Goal: Transaction & Acquisition: Purchase product/service

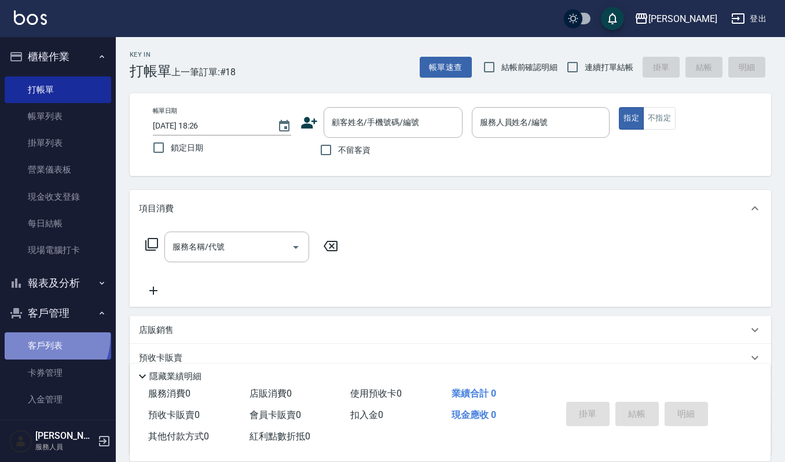
click at [38, 336] on link "客戶列表" at bounding box center [58, 345] width 107 height 27
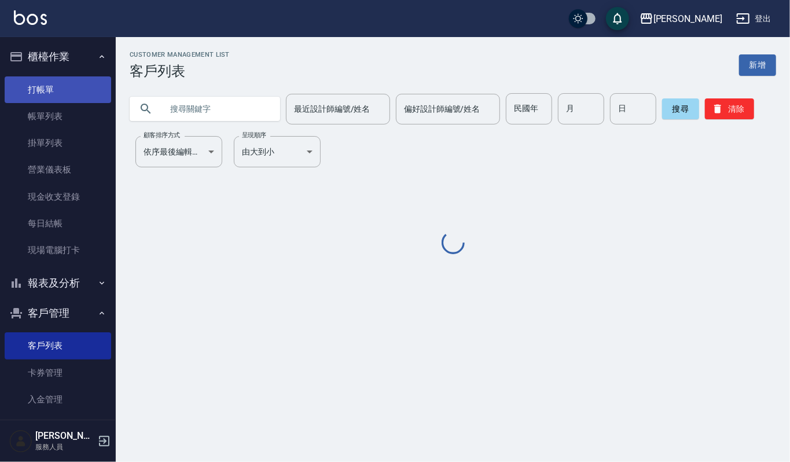
click at [40, 91] on link "打帳單" at bounding box center [58, 89] width 107 height 27
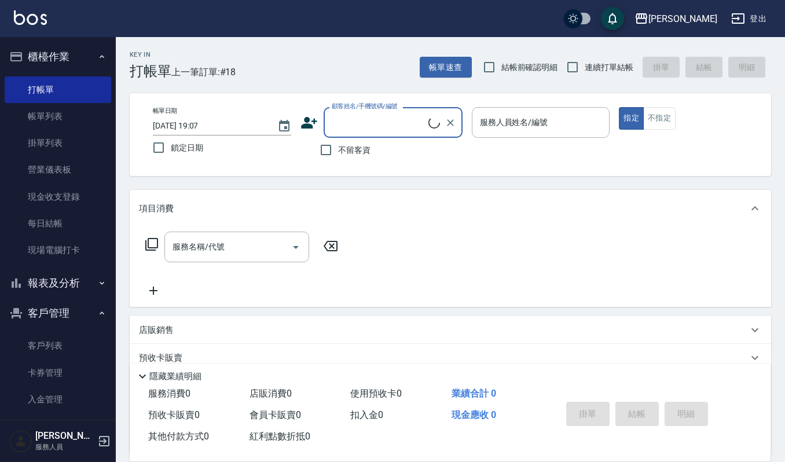
click at [373, 124] on input "顧客姓名/手機號碼/編號" at bounding box center [379, 122] width 100 height 20
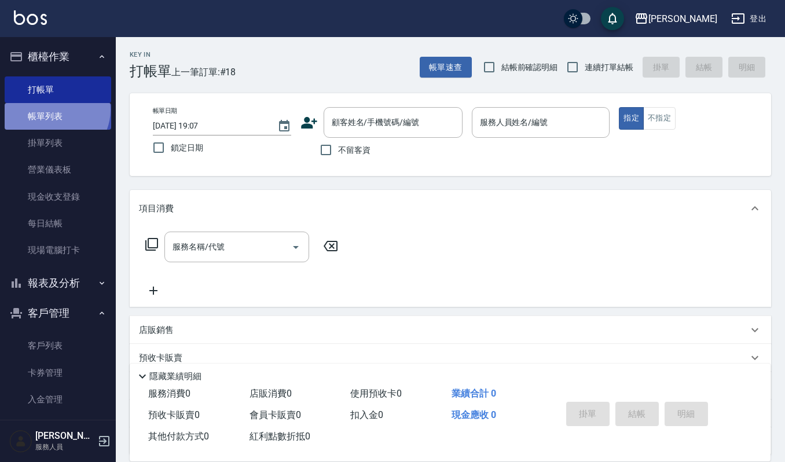
click at [54, 110] on link "帳單列表" at bounding box center [58, 116] width 107 height 27
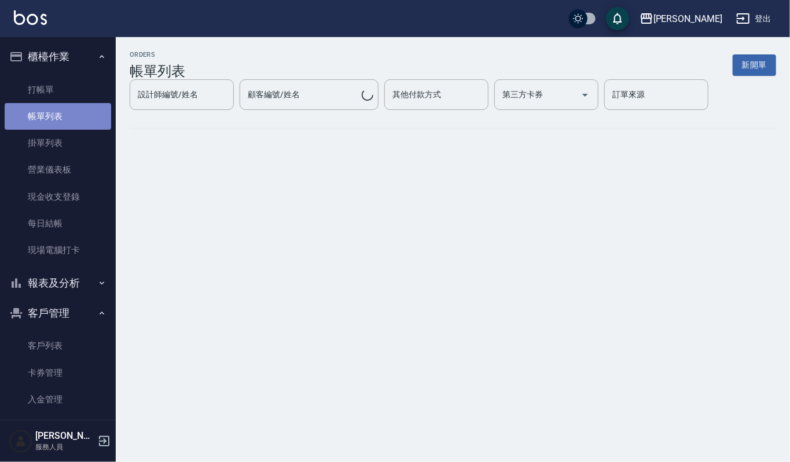
click at [63, 114] on link "帳單列表" at bounding box center [58, 116] width 107 height 27
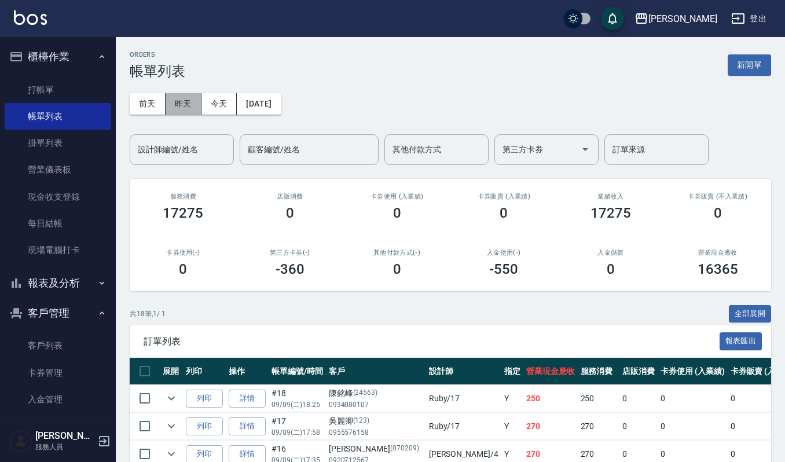
click at [173, 101] on button "昨天" at bounding box center [184, 103] width 36 height 21
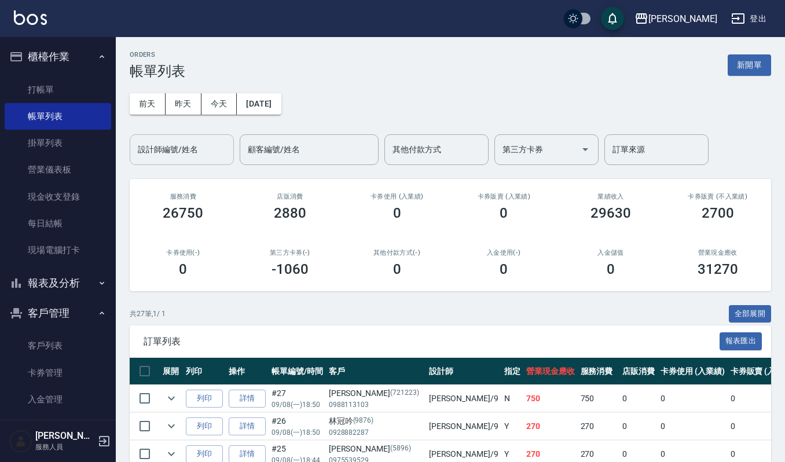
click at [174, 144] on input "設計師編號/姓名" at bounding box center [182, 150] width 94 height 20
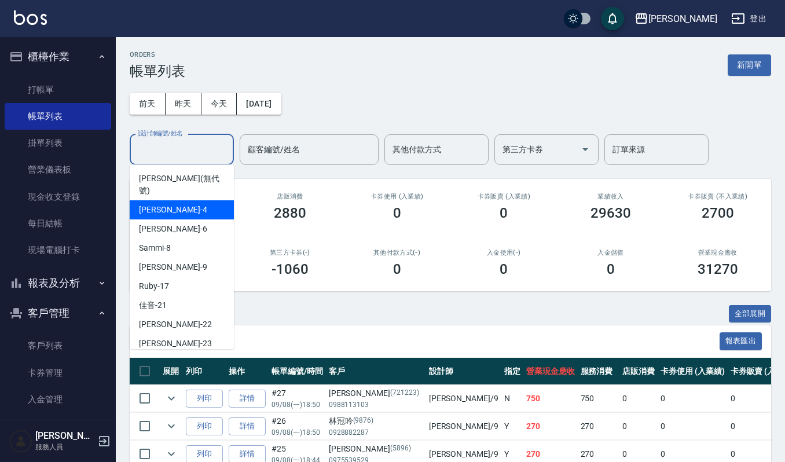
drag, startPoint x: 174, startPoint y: 199, endPoint x: 228, endPoint y: 230, distance: 62.0
click at [170, 200] on div "吉兒 -4" at bounding box center [182, 209] width 104 height 19
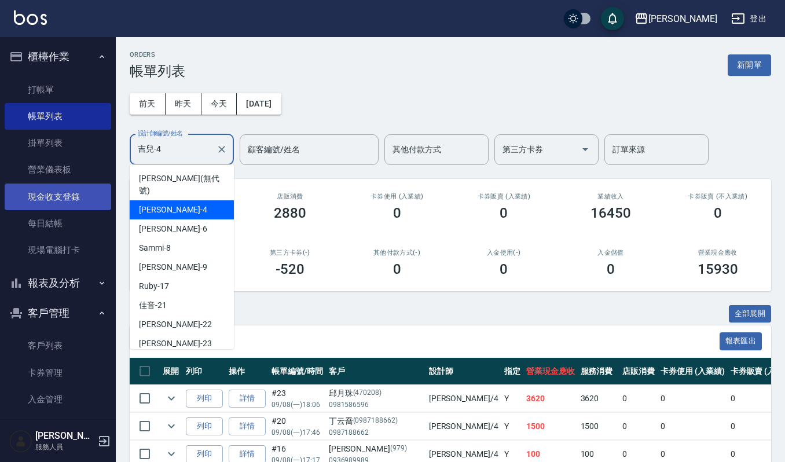
drag, startPoint x: 152, startPoint y: 151, endPoint x: 8, endPoint y: 185, distance: 147.6
click at [0, 170] on div "上越[PERSON_NAME] 登出 櫃檯作業 打帳單 帳單列表 掛單列表 營業儀表板 現金收支登錄 每日結帳 現場電腦打卡 報表及分析 報表目錄 店家區間累…" at bounding box center [392, 354] width 785 height 708
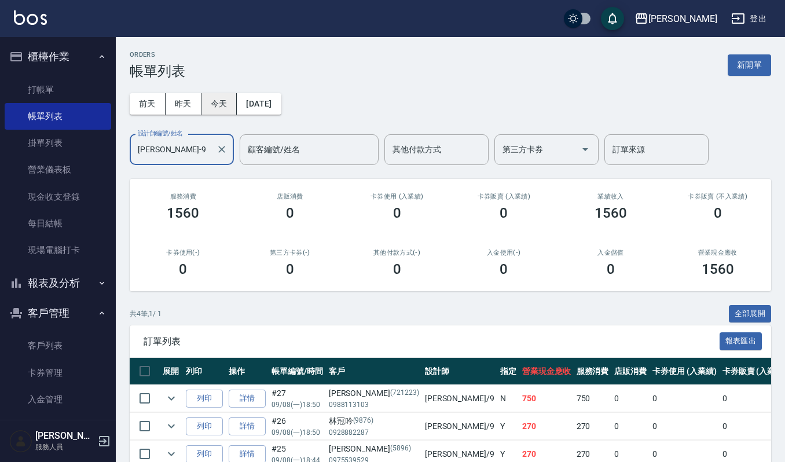
type input "[PERSON_NAME]-9"
click at [201, 96] on button "今天" at bounding box center [219, 103] width 36 height 21
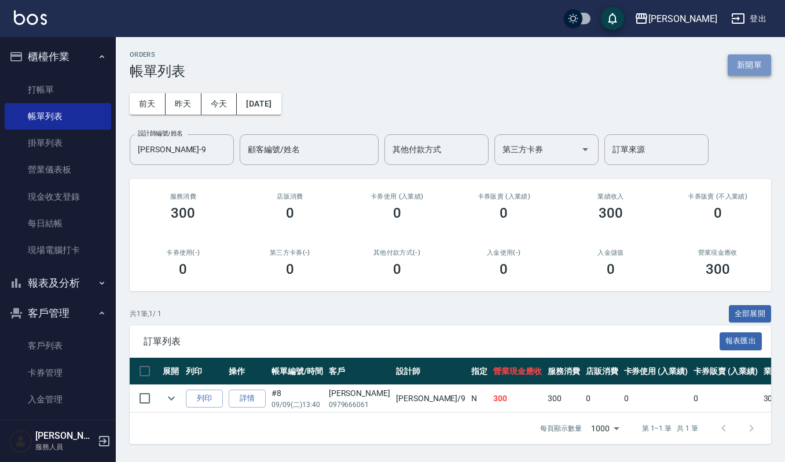
click at [749, 60] on button "新開單" at bounding box center [749, 64] width 43 height 21
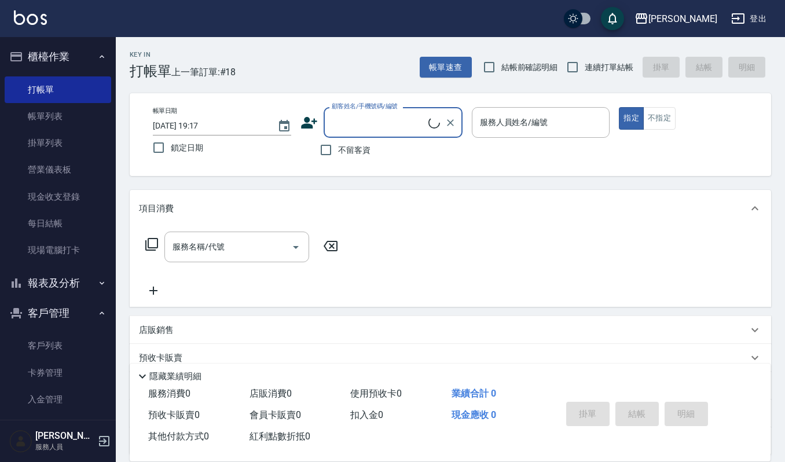
click at [371, 123] on input "顧客姓名/手機號碼/編號" at bounding box center [379, 122] width 100 height 20
type input "ㄓ"
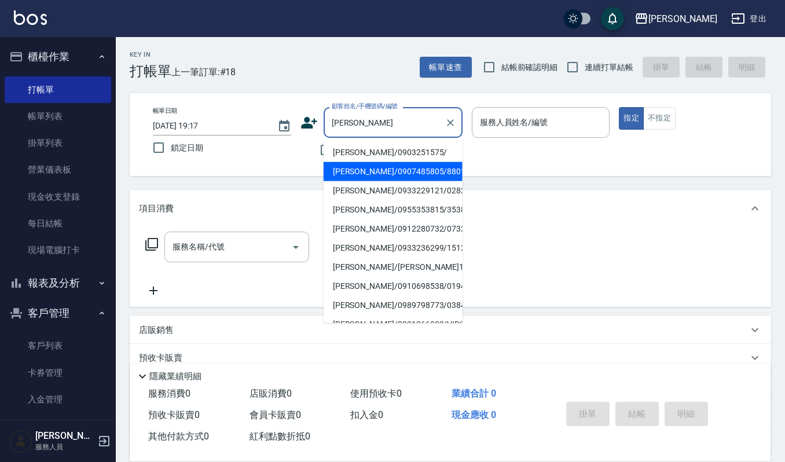
click at [376, 177] on li "[PERSON_NAME]/0907485805/880130" at bounding box center [393, 171] width 139 height 19
type input "[PERSON_NAME]/0907485805/880130"
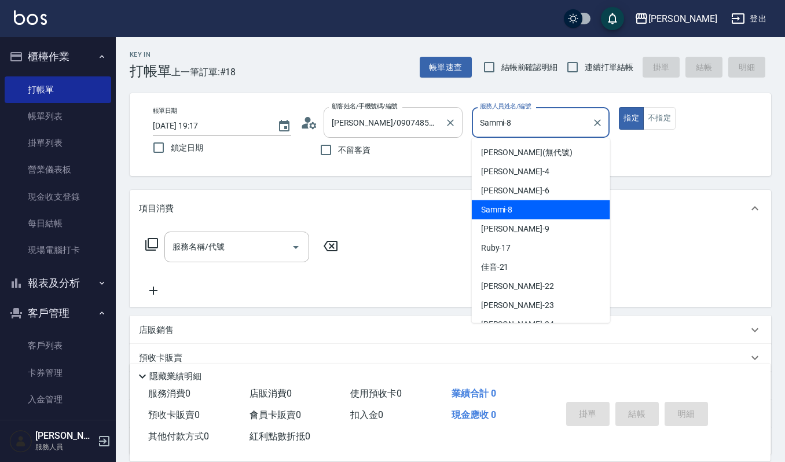
drag, startPoint x: 528, startPoint y: 114, endPoint x: 340, endPoint y: 132, distance: 188.4
click at [340, 132] on div "帳單日期 [DATE] 19:17 鎖定日期 顧客姓名/手機號碼/編號 [PERSON_NAME]/0907485805/880130 顧客姓名/手機號碼/編…" at bounding box center [451, 134] width 614 height 55
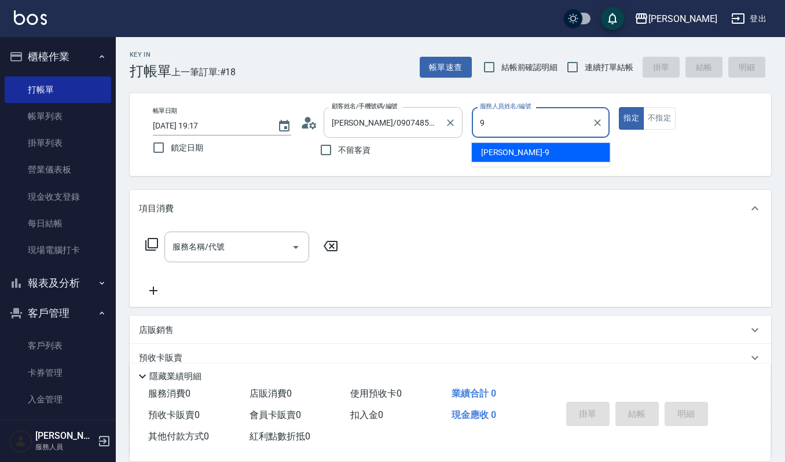
type input "[PERSON_NAME]-9"
type button "true"
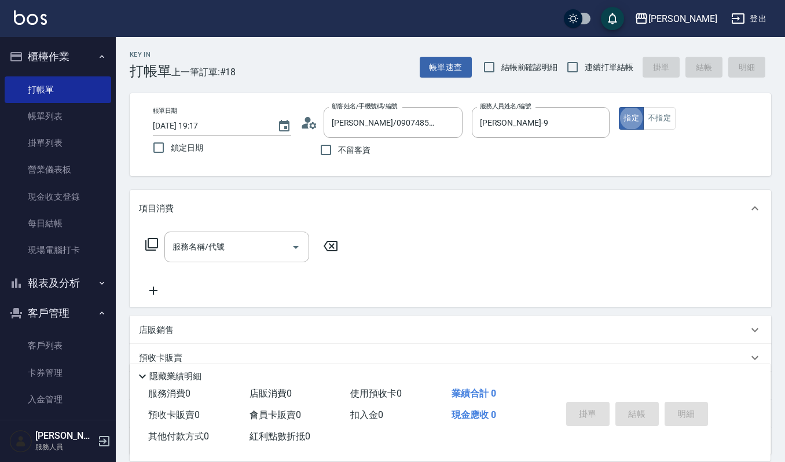
click at [311, 120] on icon at bounding box center [308, 122] width 17 height 17
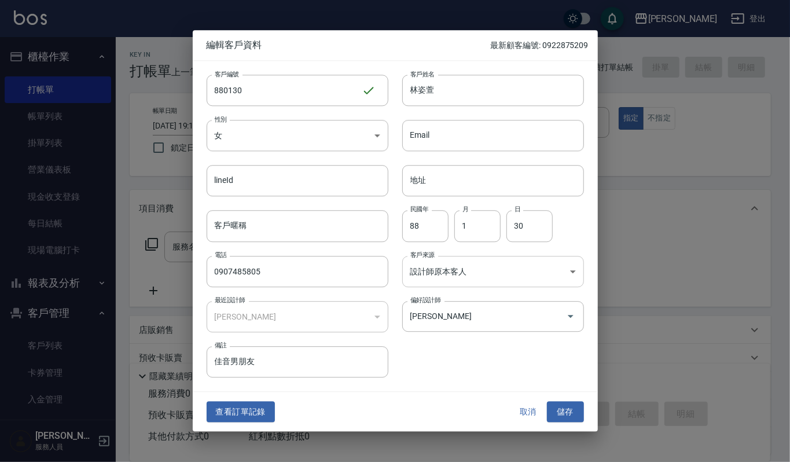
click at [516, 269] on body "上越[PERSON_NAME] 登出 櫃檯作業 打帳單 帳單列表 掛單列表 營業儀表板 現金收支登錄 每日結帳 現場電腦打卡 報表及分析 報表目錄 店家區間累…" at bounding box center [395, 282] width 790 height 564
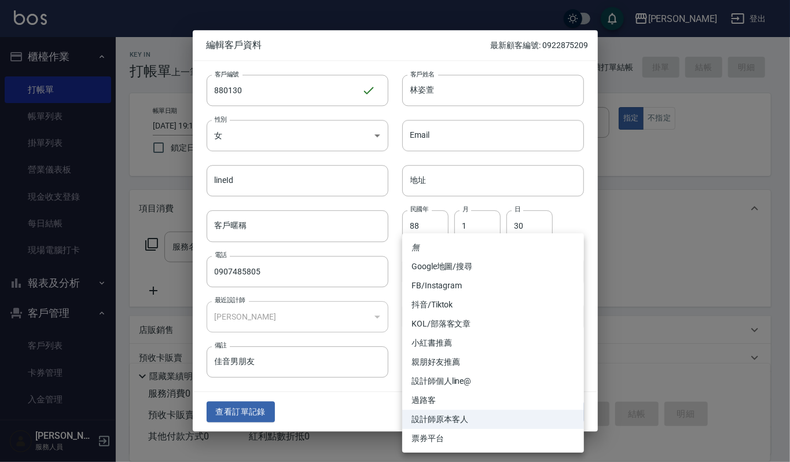
click at [382, 346] on div at bounding box center [395, 231] width 790 height 462
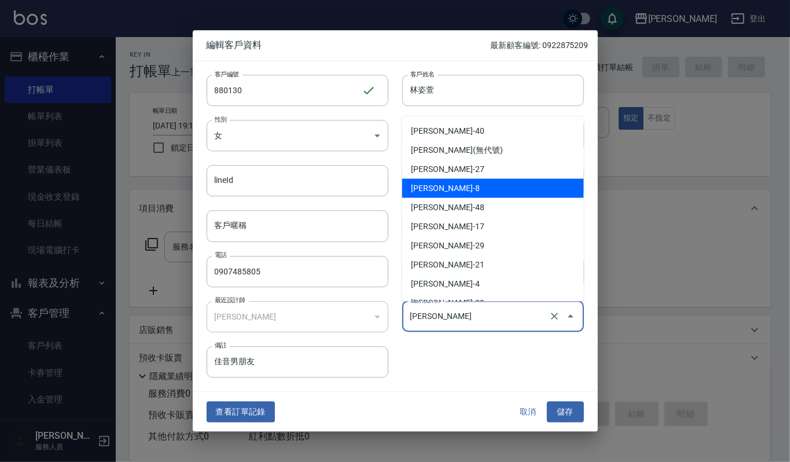
click at [468, 325] on input "[PERSON_NAME]" at bounding box center [477, 316] width 139 height 20
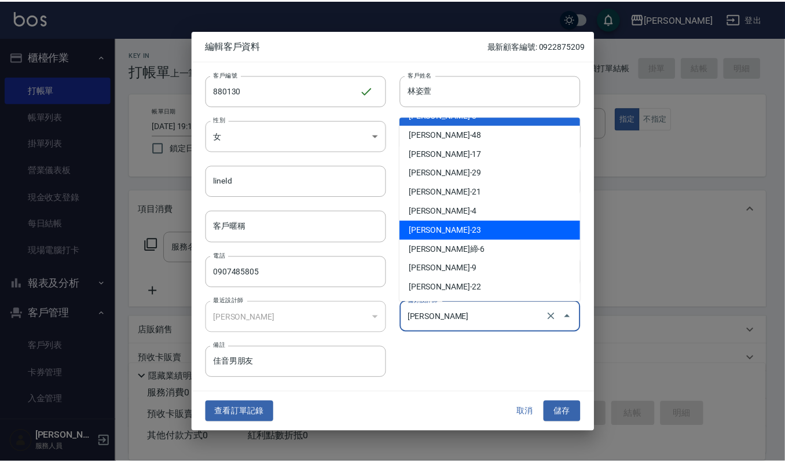
scroll to position [130, 0]
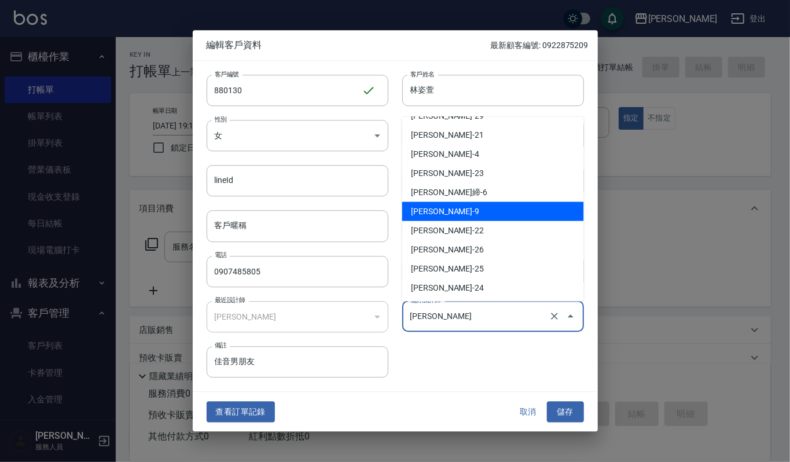
click at [480, 204] on li "[PERSON_NAME]-9" at bounding box center [493, 210] width 182 height 19
type input "[PERSON_NAME]"
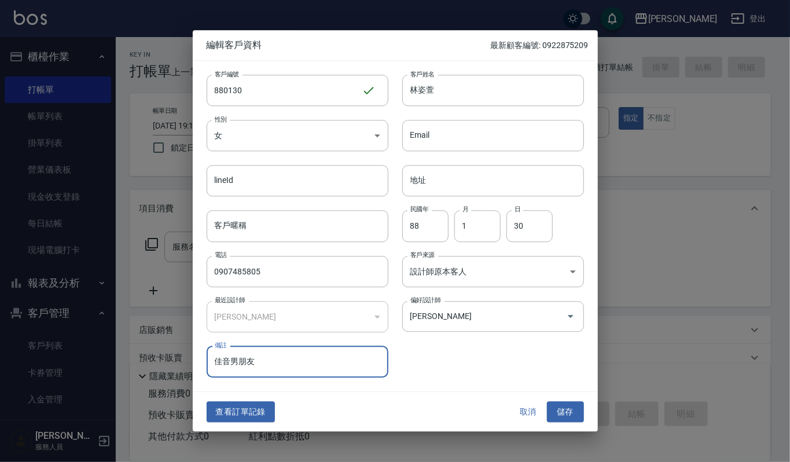
click at [575, 413] on button "儲存" at bounding box center [565, 411] width 37 height 21
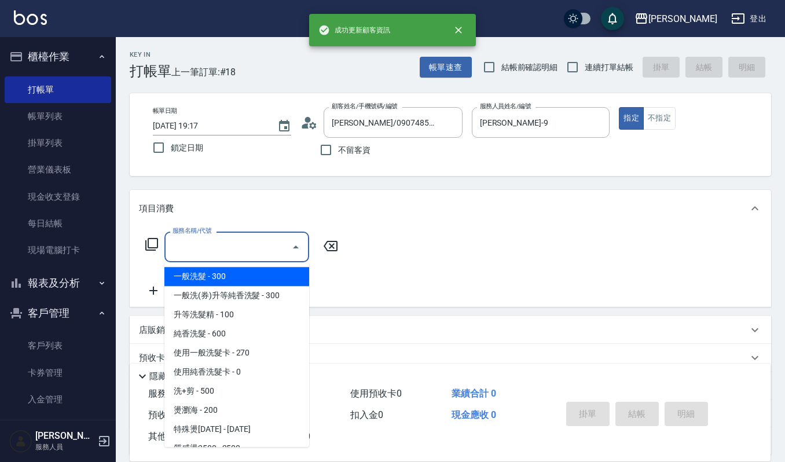
click at [255, 241] on input "服務名稱/代號" at bounding box center [228, 247] width 117 height 20
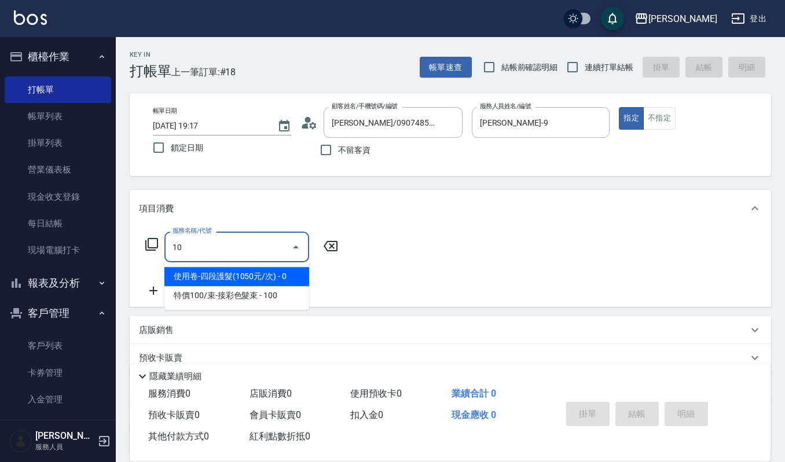
type input "1"
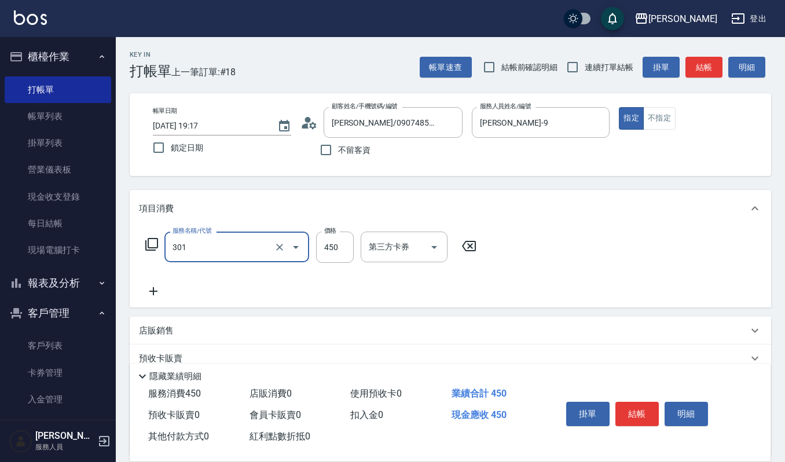
type input "創意剪髮(301)"
type input "360"
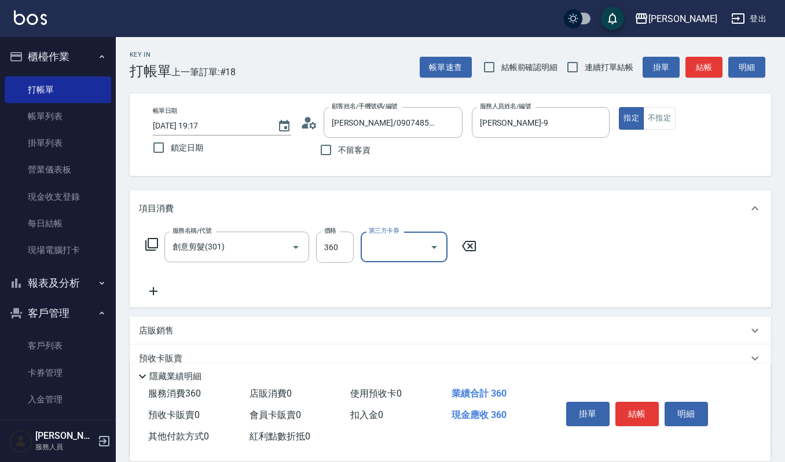
click at [309, 121] on circle at bounding box center [308, 120] width 6 height 6
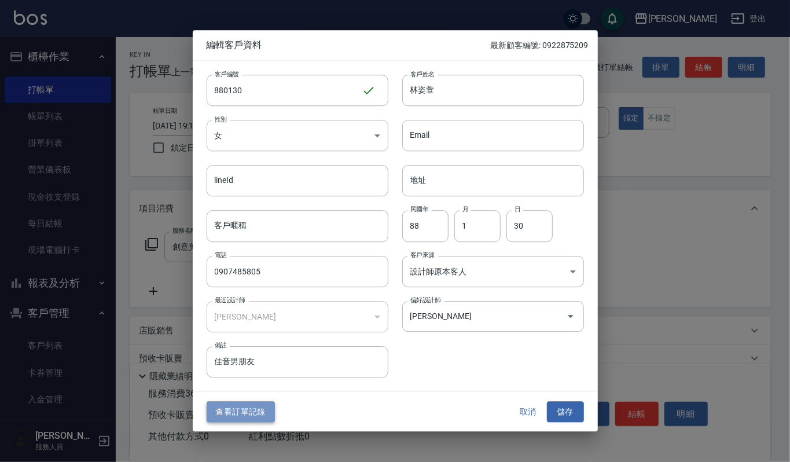
click at [246, 405] on button "查看訂單記錄" at bounding box center [241, 411] width 68 height 21
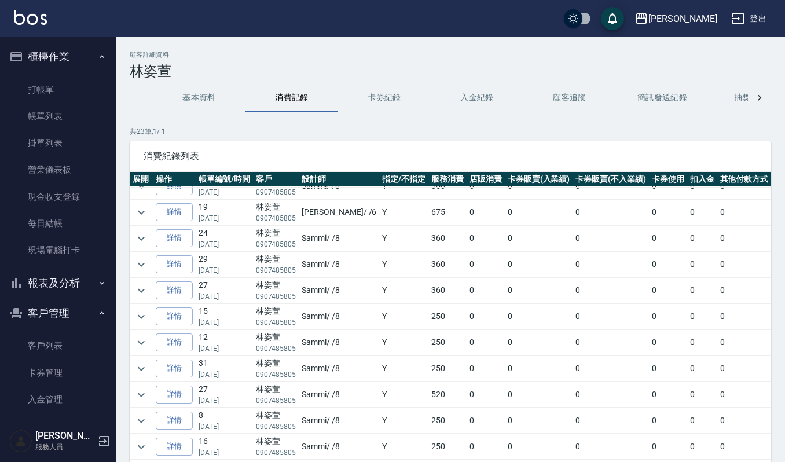
scroll to position [346, 0]
drag, startPoint x: 387, startPoint y: 384, endPoint x: 442, endPoint y: 376, distance: 56.3
click at [442, 382] on tr "詳情 27 [DATE] [PERSON_NAME]0907485805 [PERSON_NAME] / /8 Y 520 0 0 0 0 0 0 520" at bounding box center [483, 394] width 707 height 25
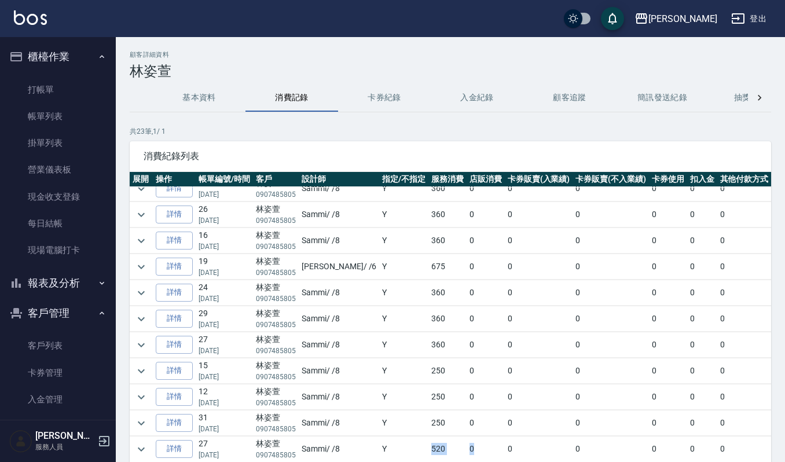
scroll to position [269, 0]
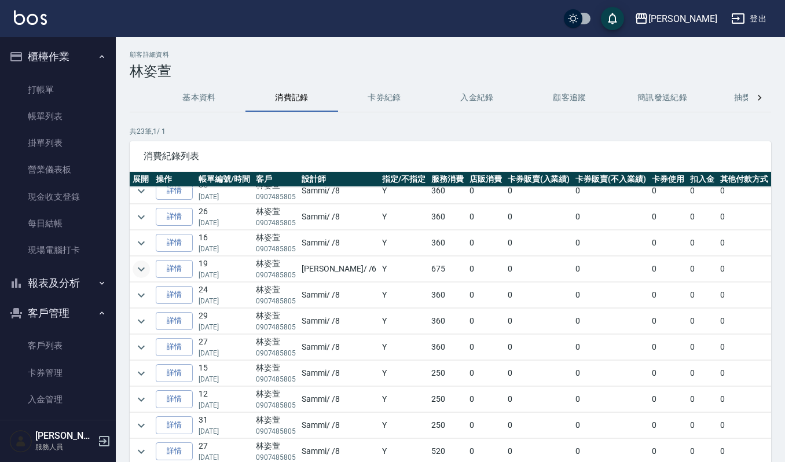
click at [134, 271] on td at bounding box center [141, 268] width 23 height 25
drag, startPoint x: 144, startPoint y: 285, endPoint x: 141, endPoint y: 276, distance: 9.7
click at [144, 282] on td at bounding box center [141, 268] width 23 height 25
click at [140, 272] on icon "expand row" at bounding box center [141, 269] width 14 height 14
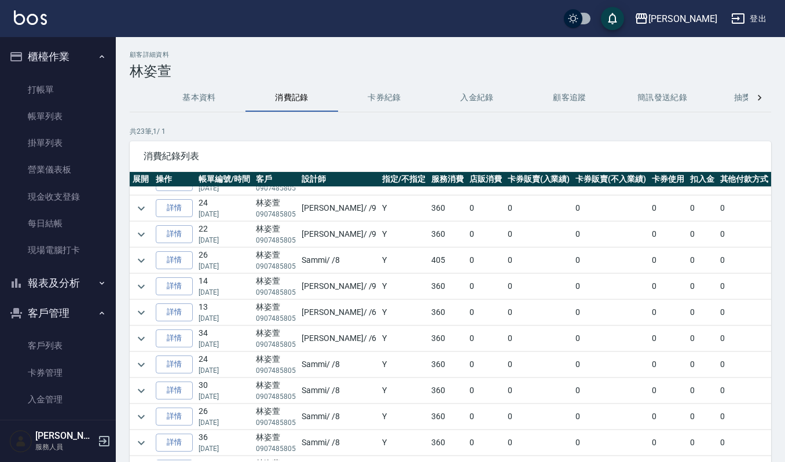
scroll to position [0, 0]
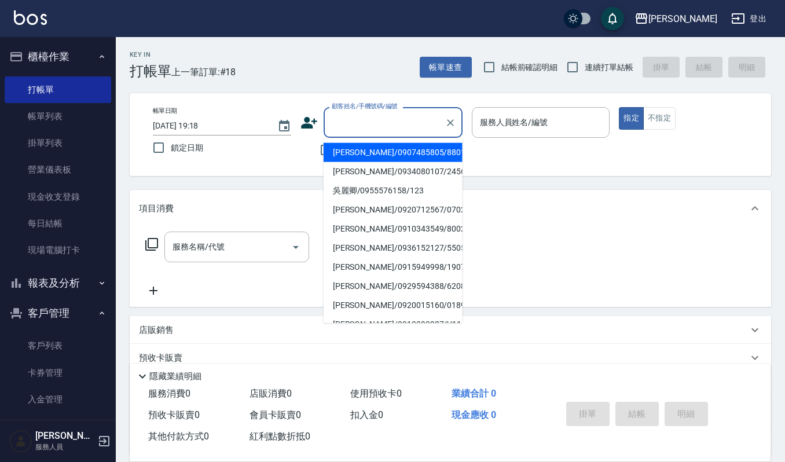
click at [373, 125] on input "顧客姓名/手機號碼/編號" at bounding box center [384, 122] width 111 height 20
click at [383, 146] on li "[PERSON_NAME]/0907485805/880130" at bounding box center [393, 152] width 139 height 19
type input "[PERSON_NAME]/0907485805/880130"
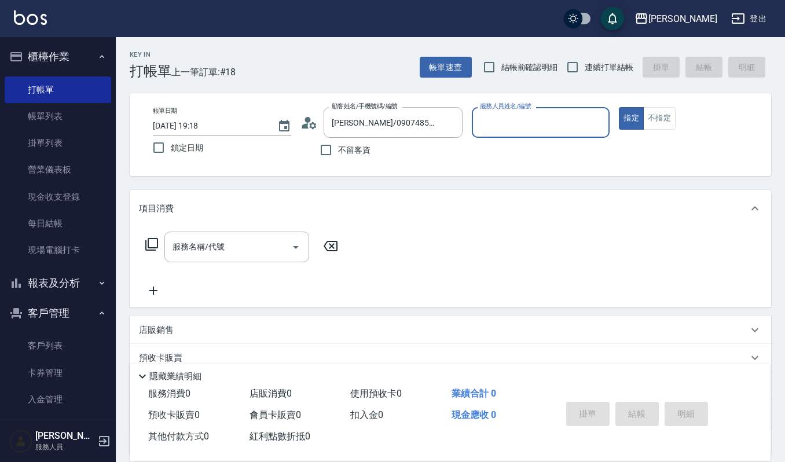
type input "[PERSON_NAME]-9"
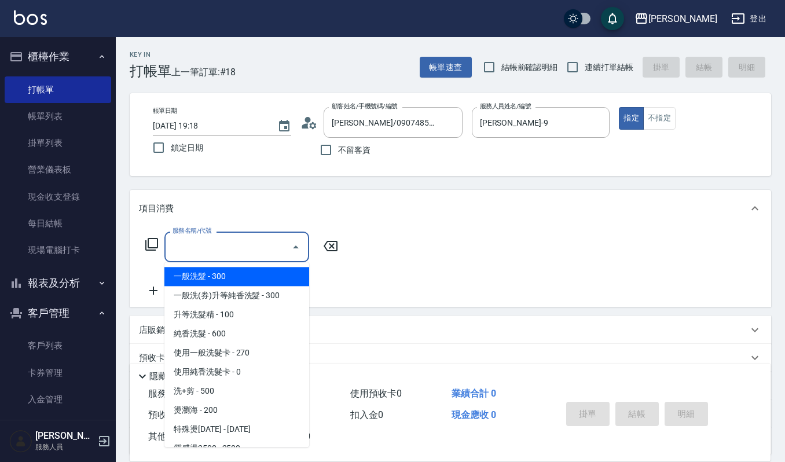
drag, startPoint x: 245, startPoint y: 248, endPoint x: 246, endPoint y: 235, distance: 13.3
click at [245, 247] on input "服務名稱/代號" at bounding box center [228, 247] width 117 height 20
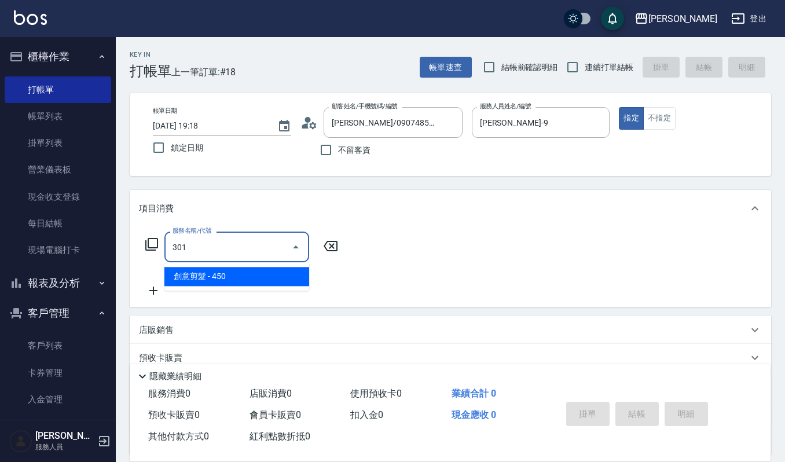
type input "創意剪髮(301)"
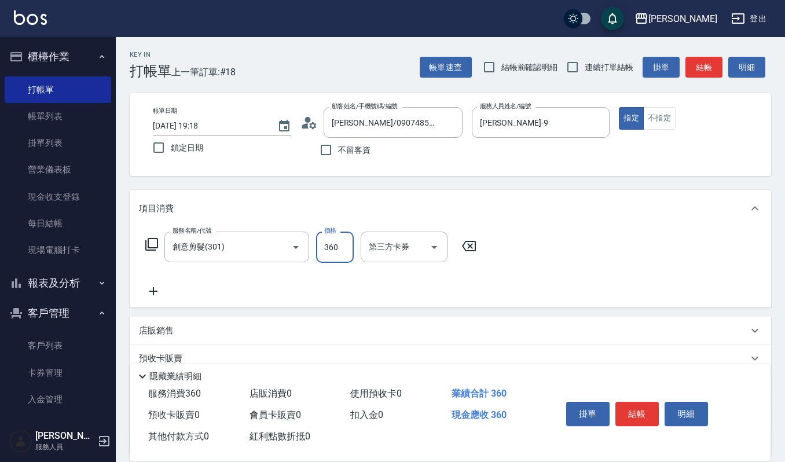
type input "360"
click at [633, 409] on button "結帳" at bounding box center [636, 414] width 43 height 24
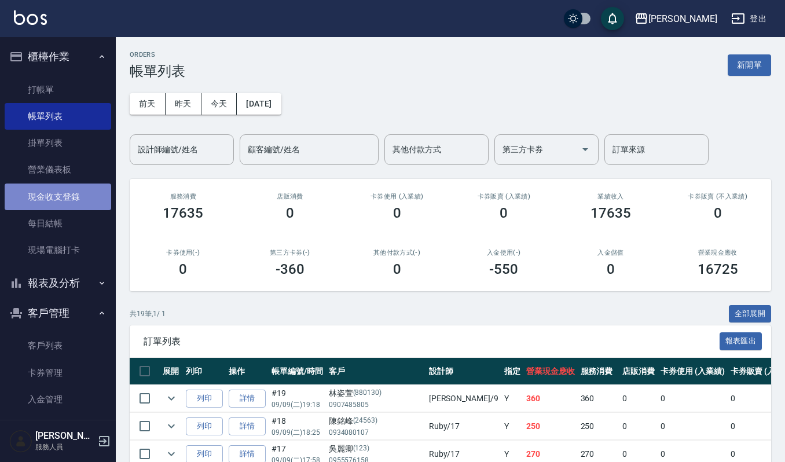
click at [71, 201] on link "現金收支登錄" at bounding box center [58, 197] width 107 height 27
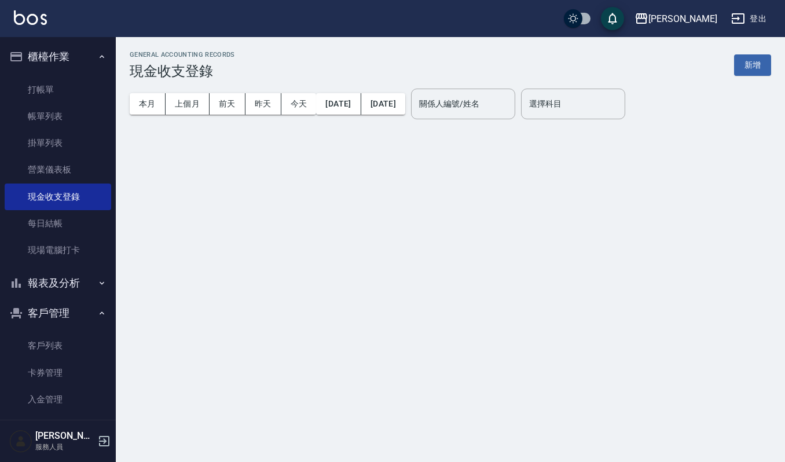
click at [68, 280] on button "報表及分析" at bounding box center [58, 283] width 107 height 30
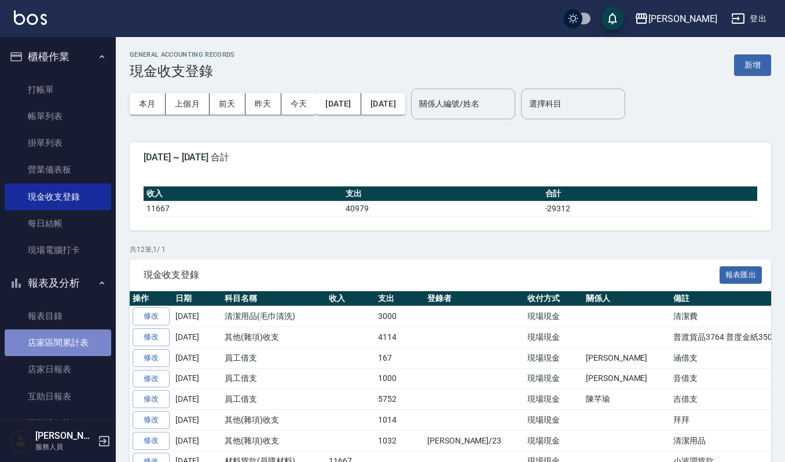
click at [82, 352] on link "店家區間累計表" at bounding box center [58, 342] width 107 height 27
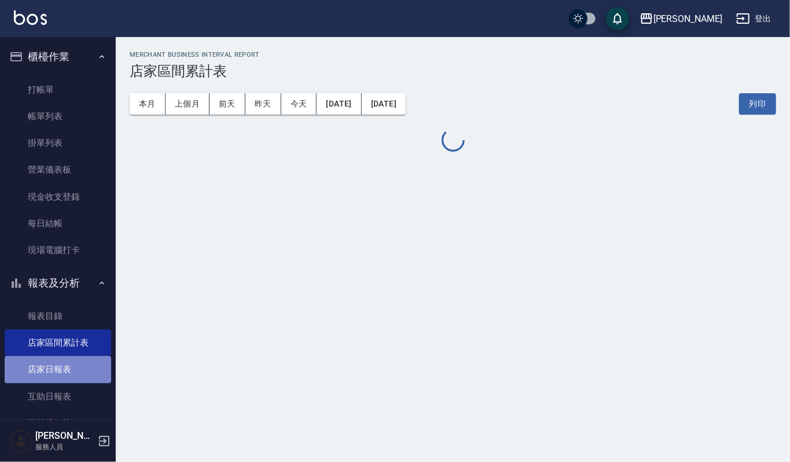
click at [82, 366] on link "店家日報表" at bounding box center [58, 369] width 107 height 27
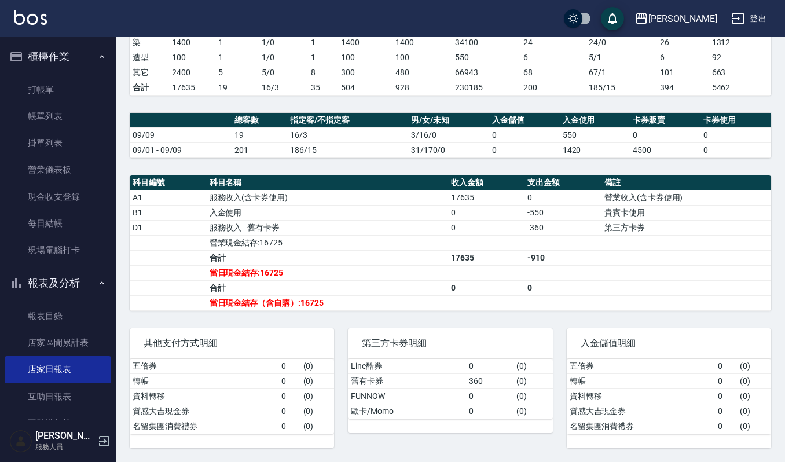
scroll to position [244, 0]
